Goal: Task Accomplishment & Management: Use online tool/utility

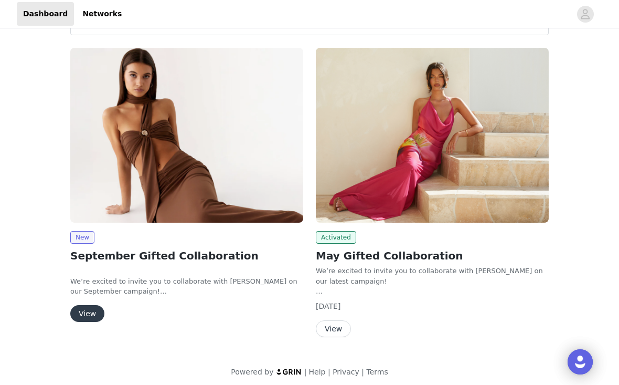
scroll to position [50, 0]
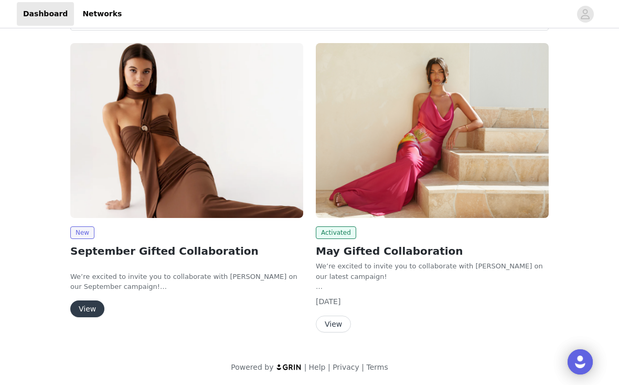
click at [102, 308] on button "View" at bounding box center [87, 308] width 34 height 17
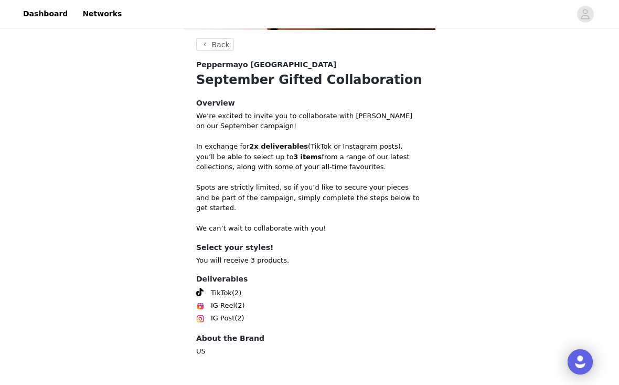
scroll to position [229, 0]
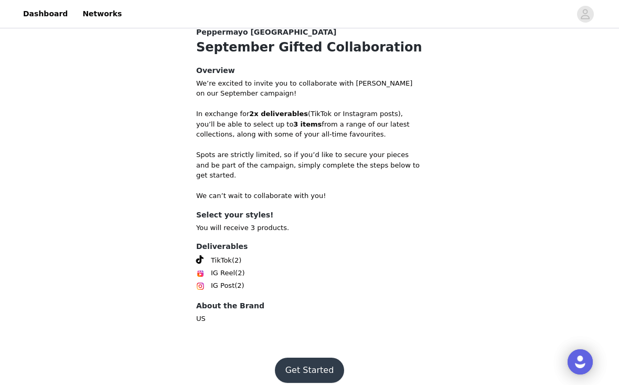
click at [306, 359] on button "Get Started" at bounding box center [310, 369] width 70 height 25
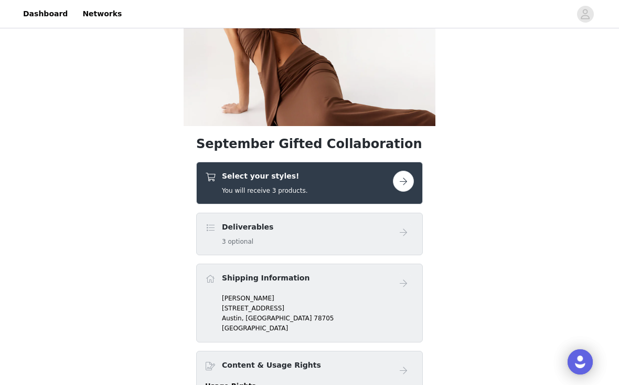
scroll to position [103, 0]
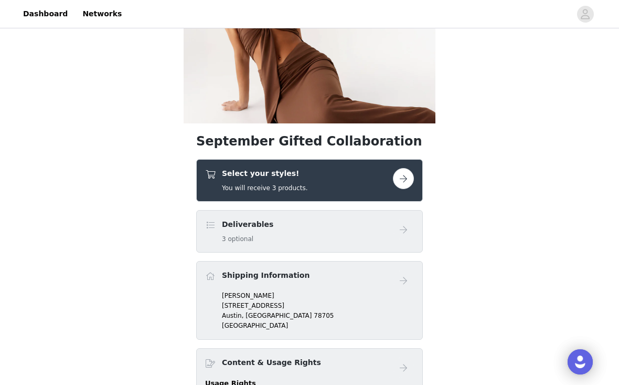
click at [404, 182] on button "button" at bounding box center [403, 178] width 21 height 21
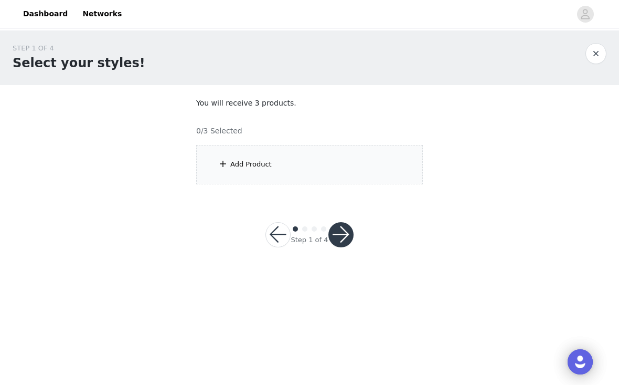
click at [381, 178] on div "Add Product" at bounding box center [309, 164] width 227 height 39
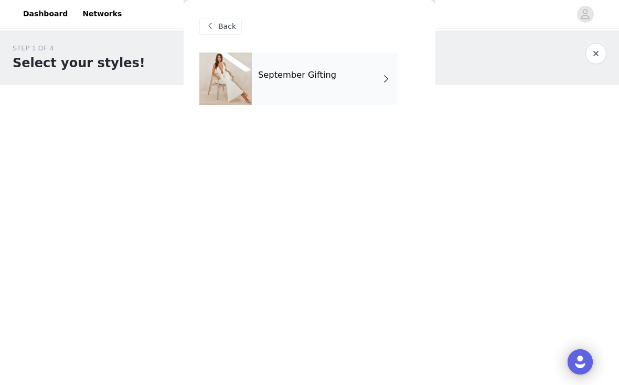
click at [354, 74] on div "September Gifting" at bounding box center [325, 78] width 146 height 52
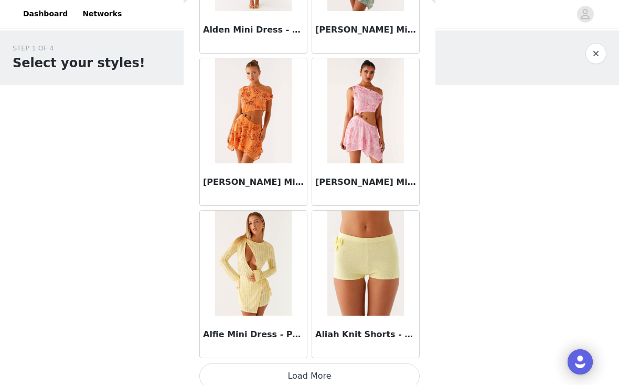
scroll to position [1221, 0]
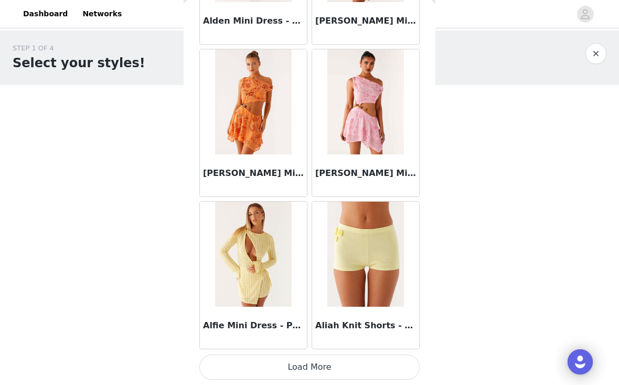
click at [324, 368] on button "Load More" at bounding box center [309, 366] width 220 height 25
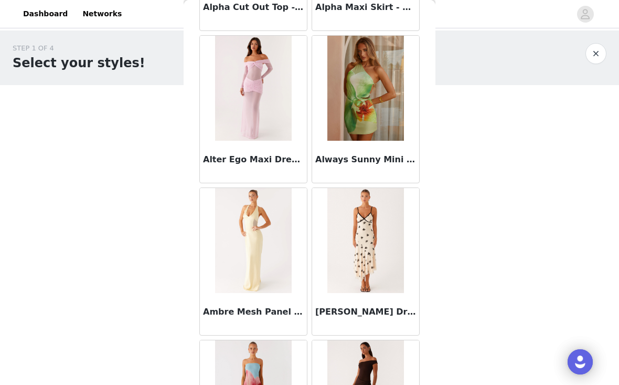
scroll to position [2742, 0]
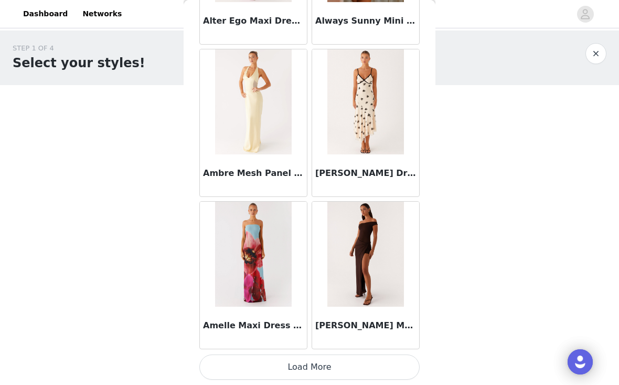
click at [297, 366] on button "Load More" at bounding box center [309, 366] width 220 height 25
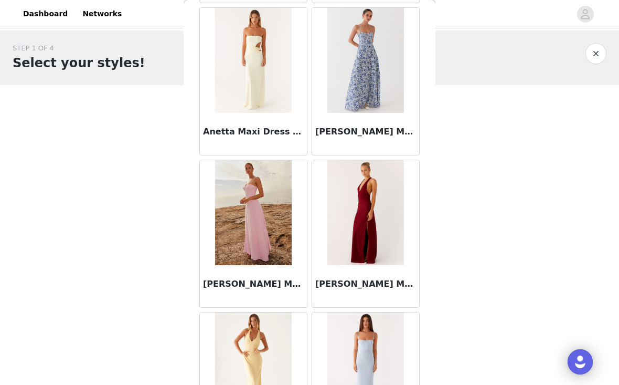
scroll to position [4264, 0]
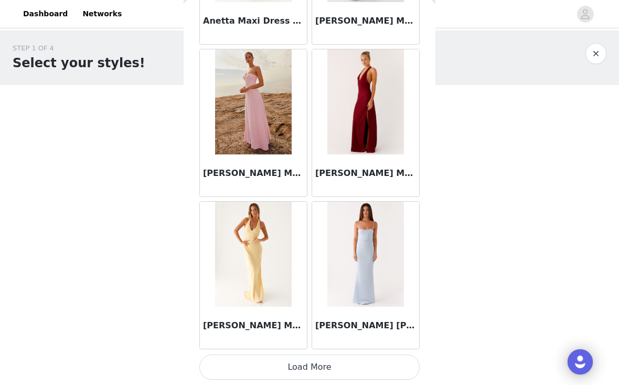
click at [331, 367] on button "Load More" at bounding box center [309, 366] width 220 height 25
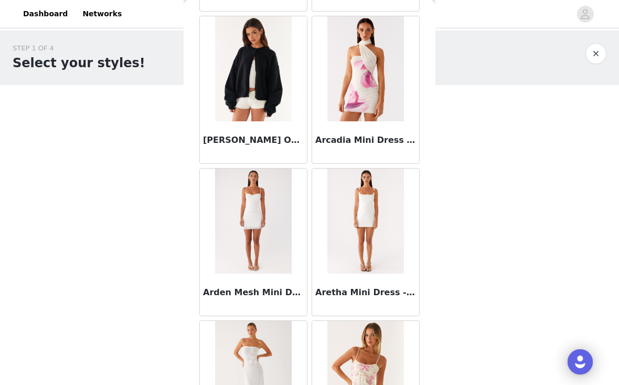
scroll to position [4667, 0]
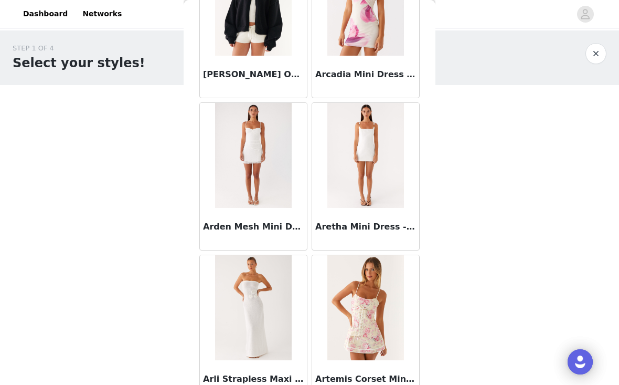
click at [264, 45] on img at bounding box center [253, 3] width 76 height 105
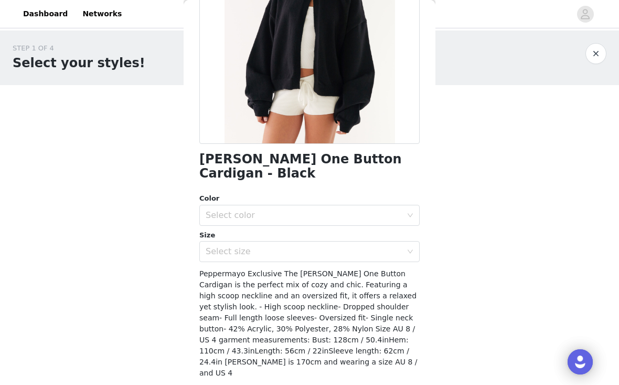
scroll to position [152, 0]
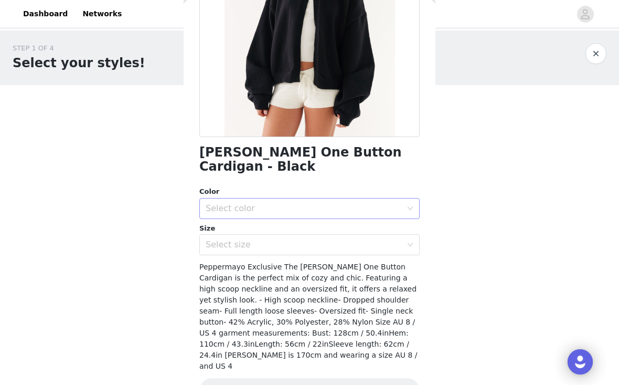
click at [277, 203] on div "Select color" at bounding box center [304, 208] width 196 height 10
click at [273, 212] on li "Black" at bounding box center [309, 217] width 220 height 17
click at [271, 239] on div "Select size" at bounding box center [304, 244] width 196 height 10
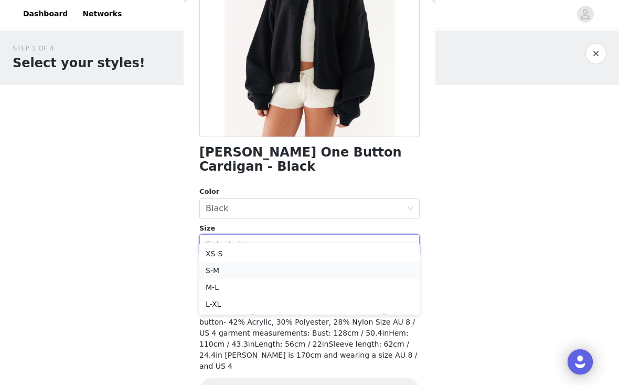
click at [263, 265] on li "S-M" at bounding box center [309, 270] width 220 height 17
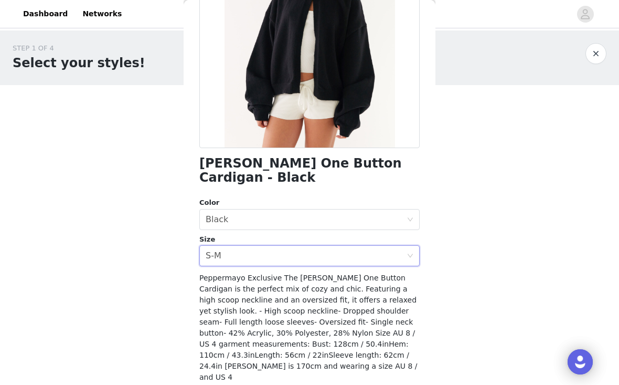
scroll to position [157, 0]
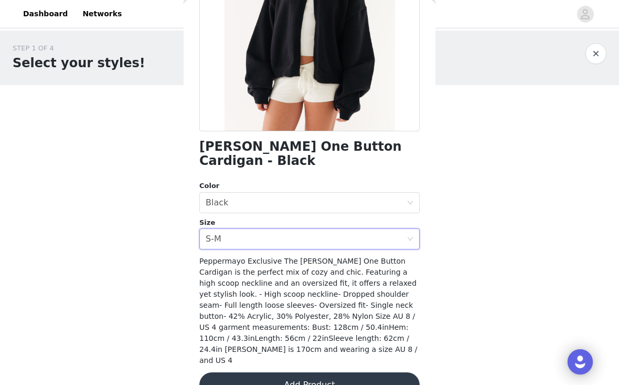
click at [273, 372] on button "Add Product" at bounding box center [309, 384] width 220 height 25
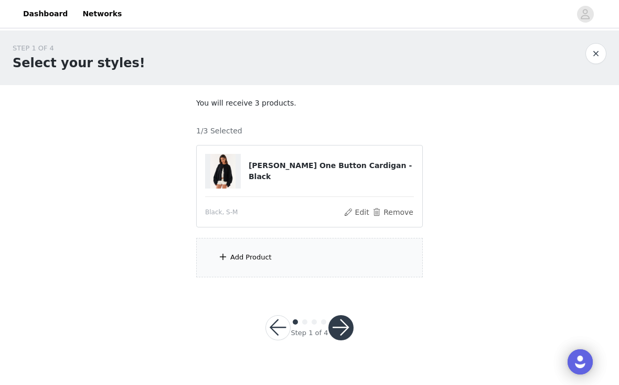
click at [283, 269] on div "Add Product" at bounding box center [309, 257] width 227 height 39
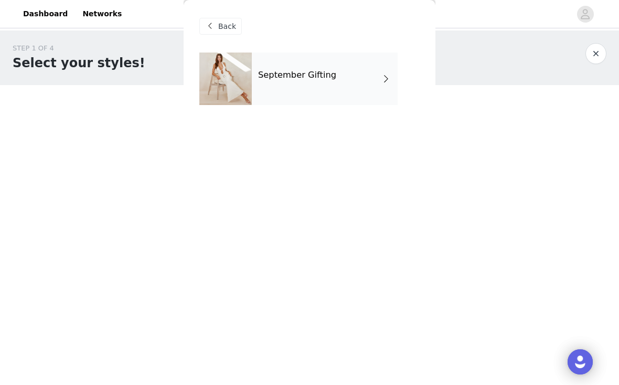
click at [306, 70] on h4 "September Gifting" at bounding box center [297, 74] width 78 height 9
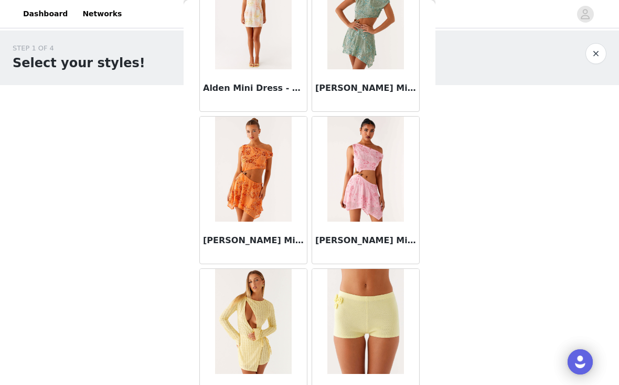
scroll to position [1221, 0]
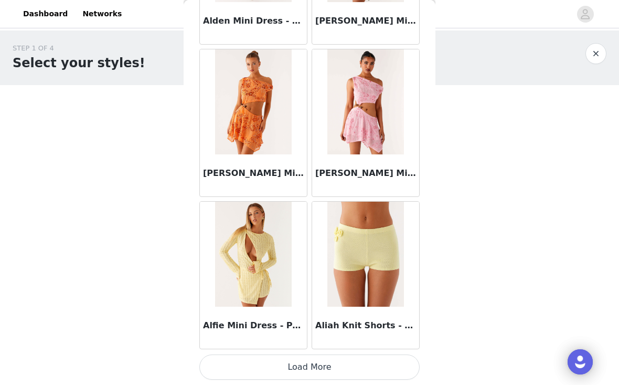
click at [275, 357] on button "Load More" at bounding box center [309, 366] width 220 height 25
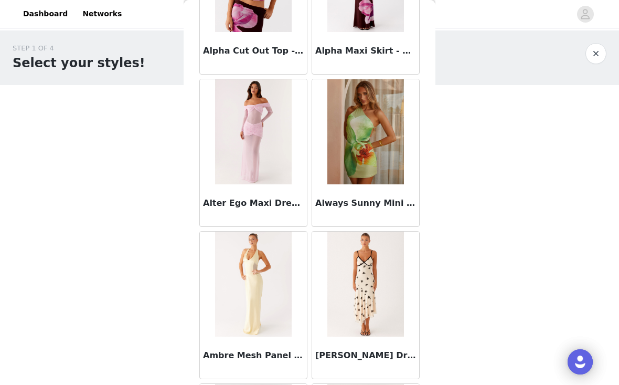
scroll to position [2742, 0]
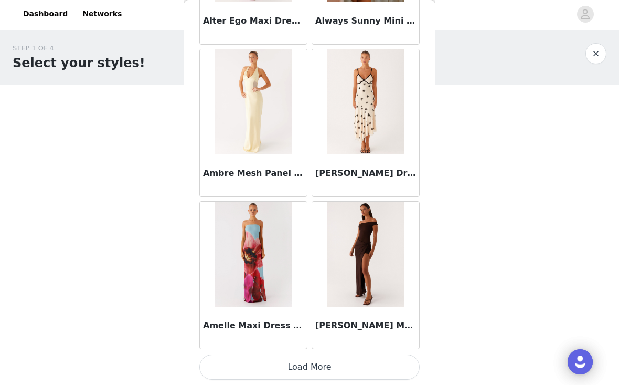
click at [308, 369] on button "Load More" at bounding box center [309, 366] width 220 height 25
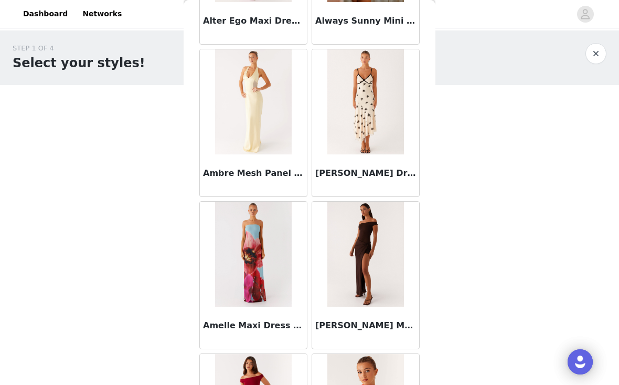
scroll to position [4264, 0]
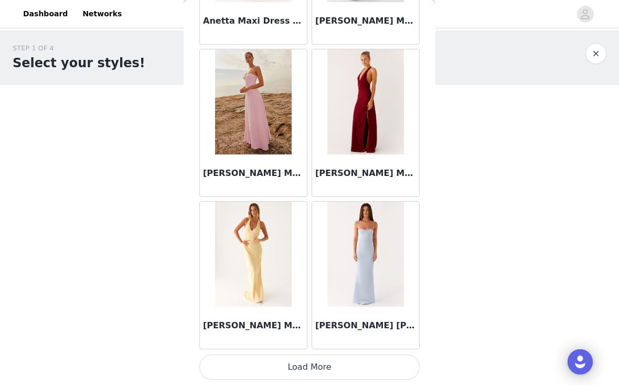
click at [301, 358] on button "Load More" at bounding box center [309, 366] width 220 height 25
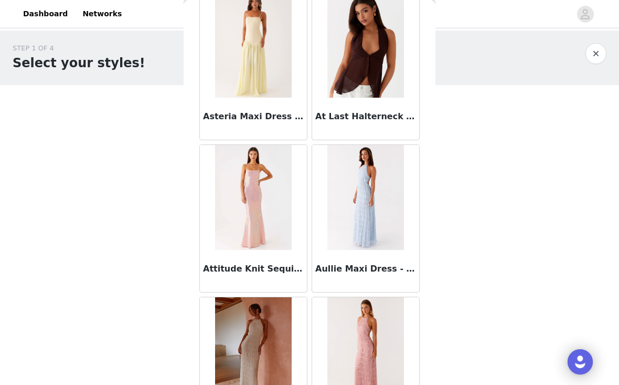
scroll to position [5785, 0]
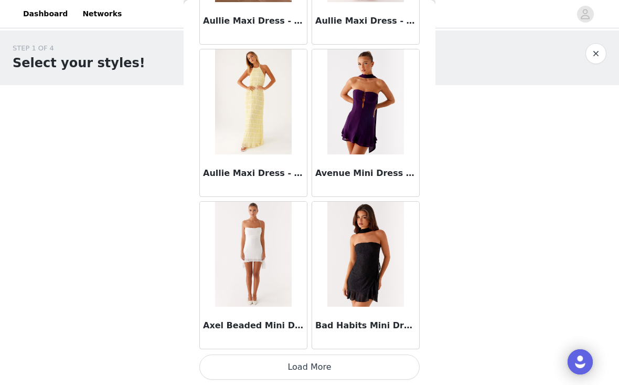
click at [280, 364] on button "Load More" at bounding box center [309, 366] width 220 height 25
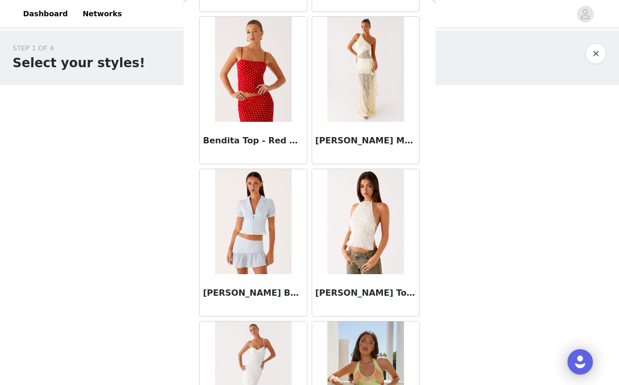
scroll to position [7307, 0]
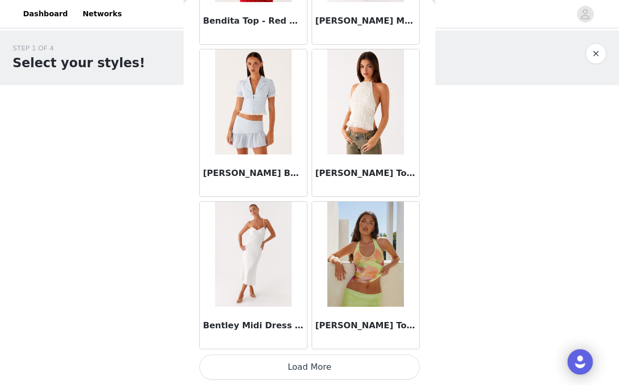
click at [276, 364] on button "Load More" at bounding box center [309, 366] width 220 height 25
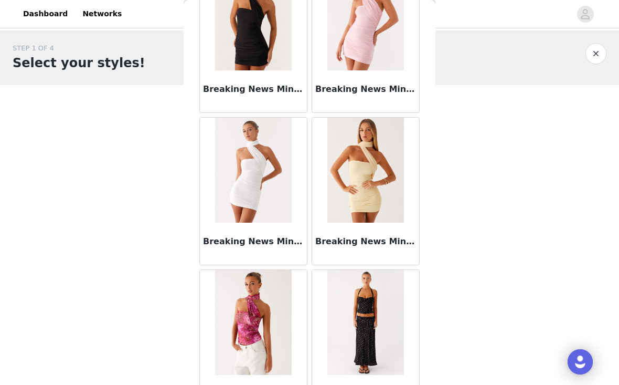
scroll to position [8828, 0]
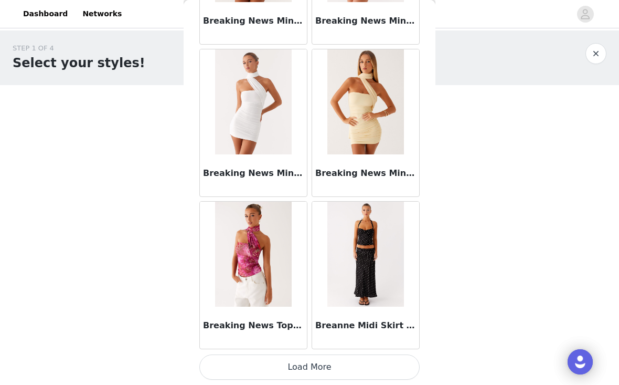
click at [268, 367] on button "Load More" at bounding box center [309, 366] width 220 height 25
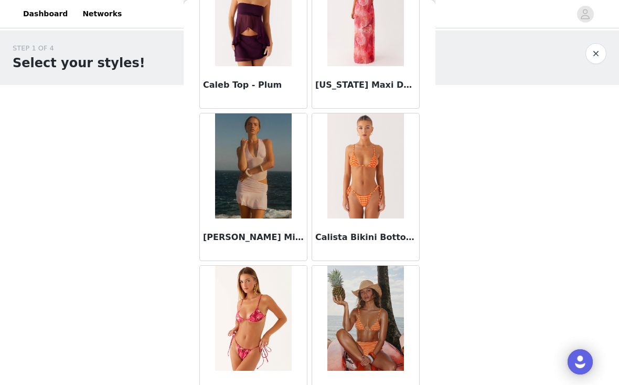
scroll to position [10350, 0]
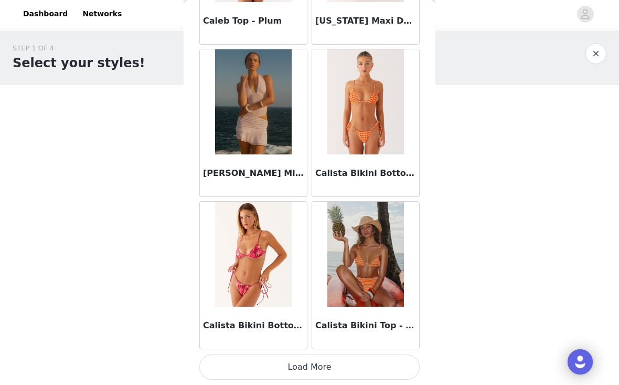
click at [261, 372] on button "Load More" at bounding box center [309, 366] width 220 height 25
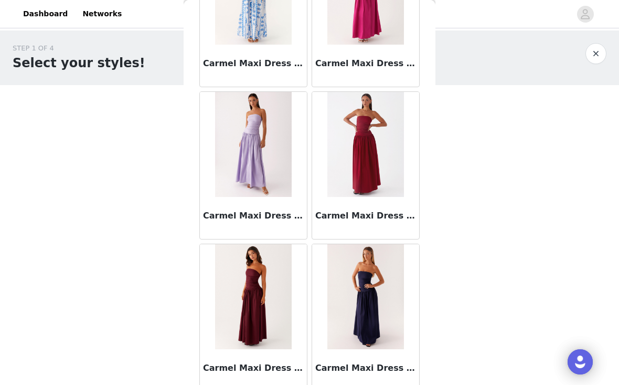
scroll to position [11871, 0]
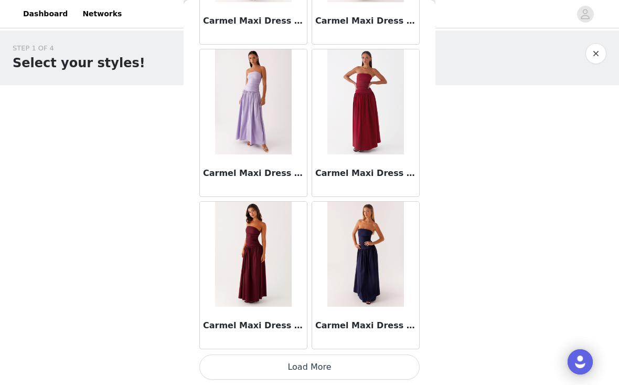
click at [267, 359] on button "Load More" at bounding box center [309, 366] width 220 height 25
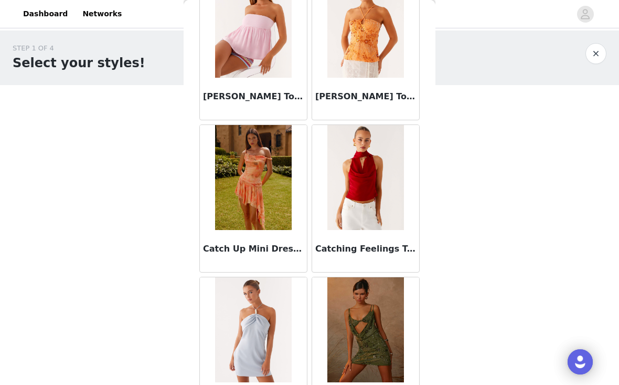
scroll to position [13393, 0]
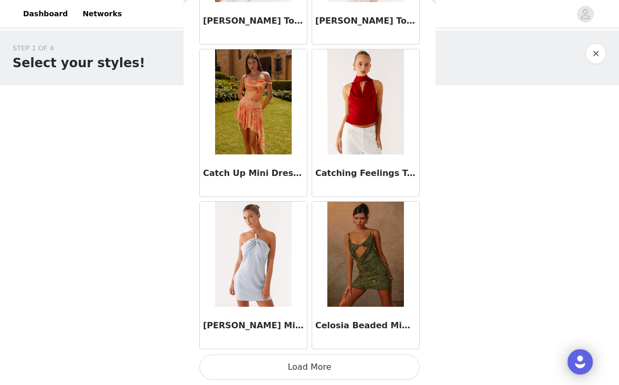
click at [275, 371] on button "Load More" at bounding box center [309, 366] width 220 height 25
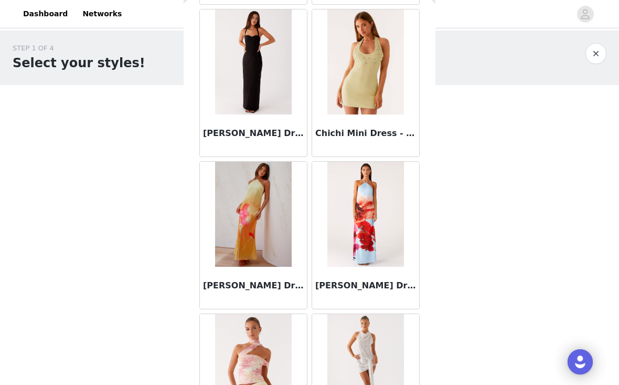
scroll to position [14914, 0]
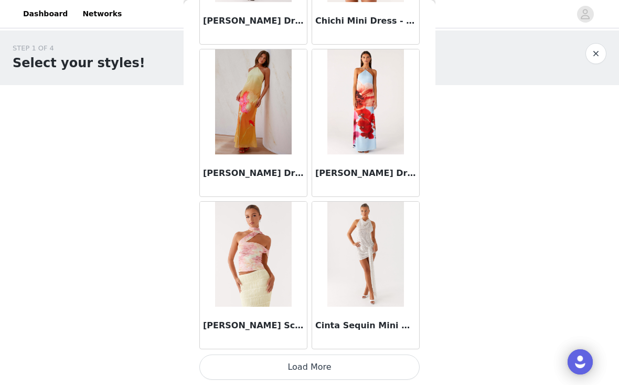
click at [265, 370] on button "Load More" at bounding box center [309, 366] width 220 height 25
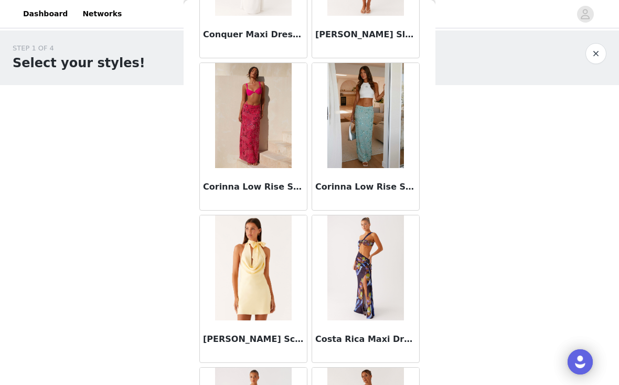
scroll to position [16435, 0]
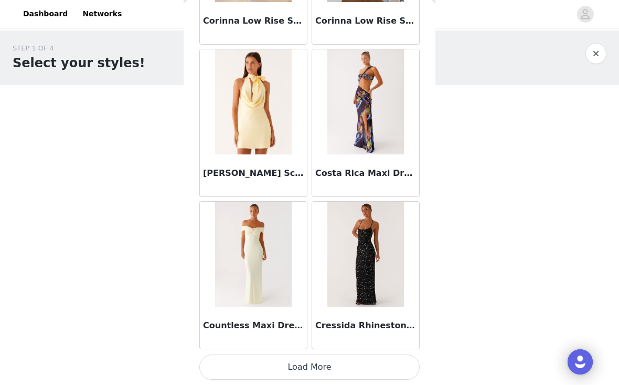
click at [285, 362] on button "Load More" at bounding box center [309, 366] width 220 height 25
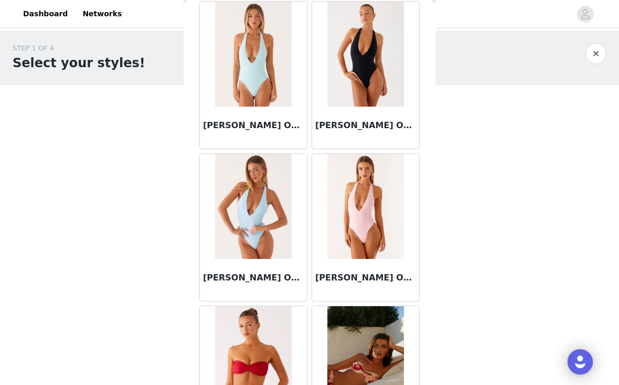
scroll to position [17957, 0]
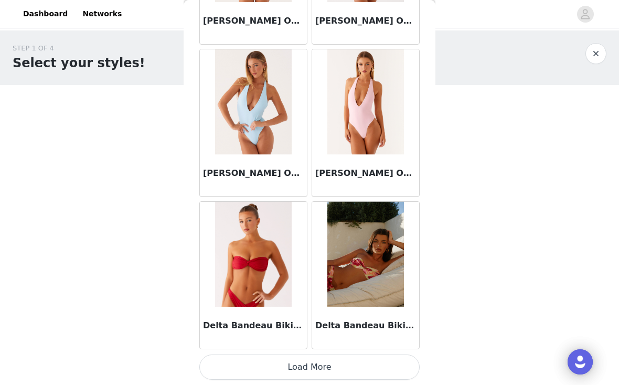
click at [332, 368] on button "Load More" at bounding box center [309, 366] width 220 height 25
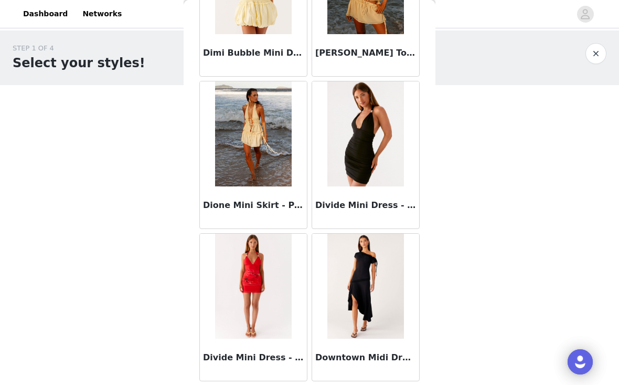
scroll to position [19478, 0]
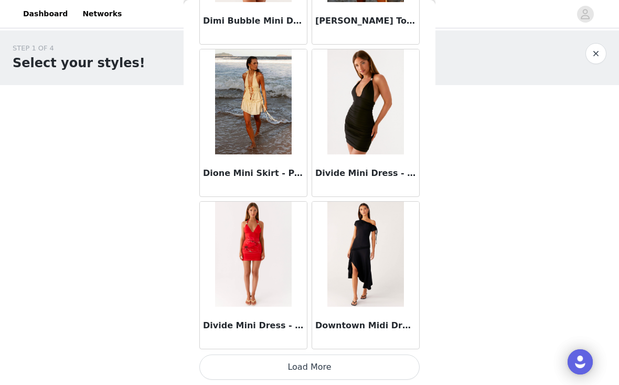
click at [320, 363] on button "Load More" at bounding box center [309, 366] width 220 height 25
